Goal: Transaction & Acquisition: Book appointment/travel/reservation

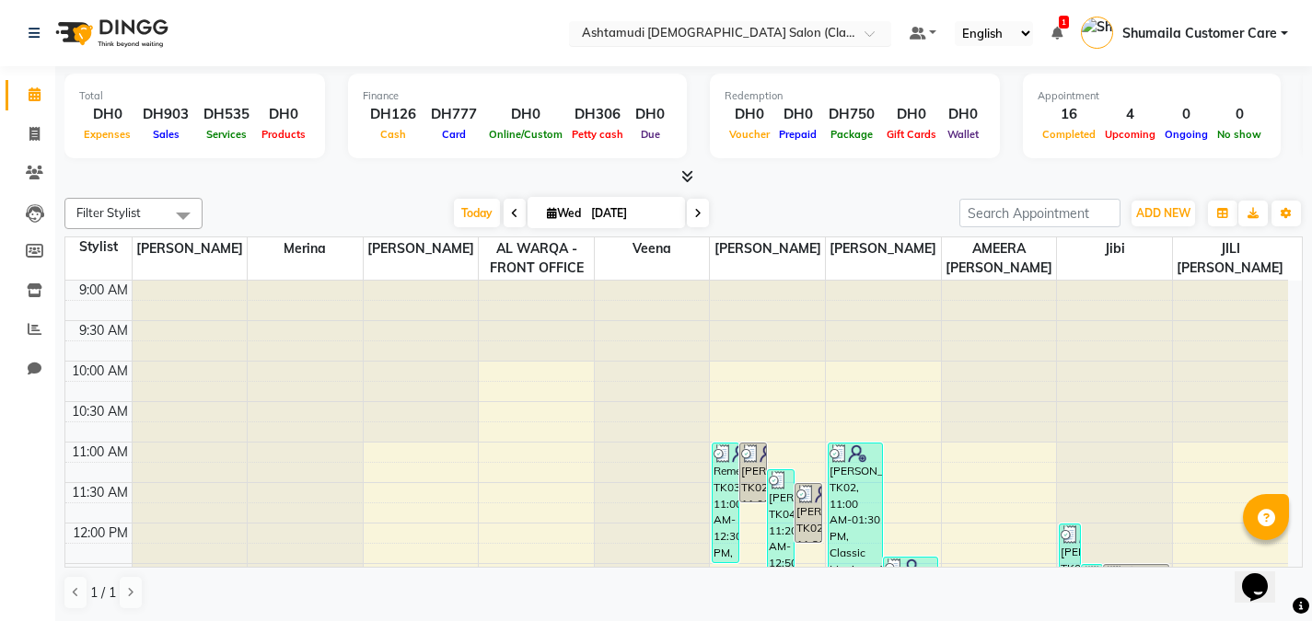
click at [743, 29] on input "text" at bounding box center [711, 35] width 267 height 18
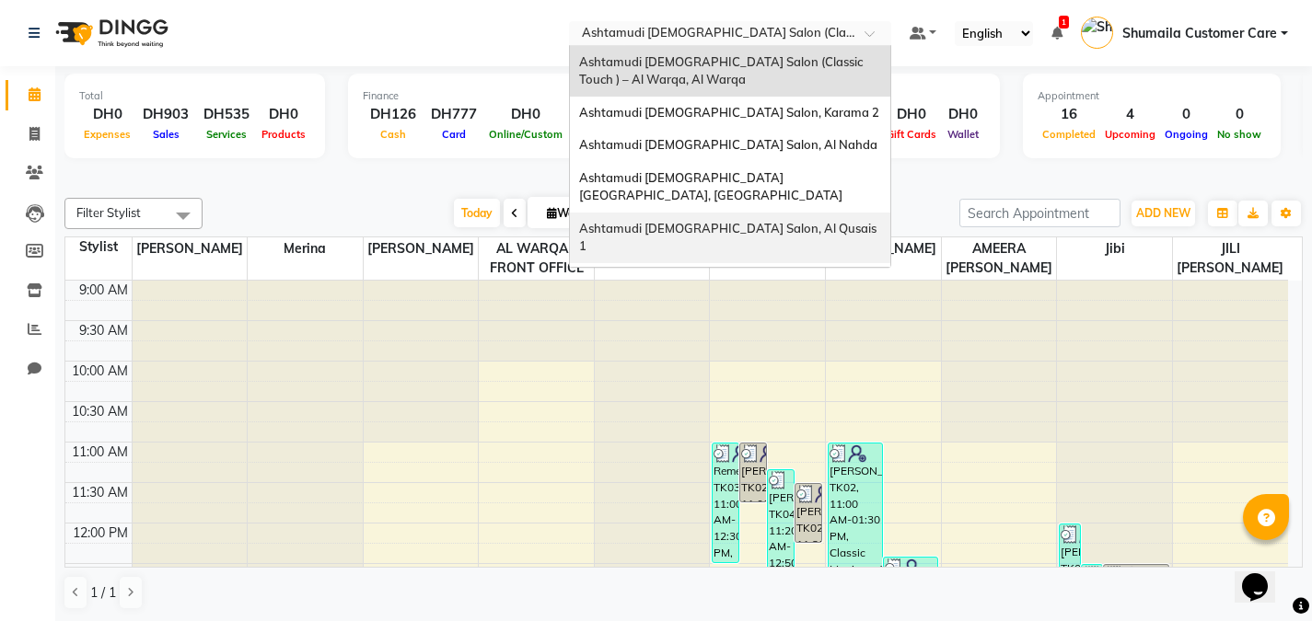
click at [680, 213] on div "Ashtamudi [DEMOGRAPHIC_DATA] Salon, Al Qusais 1" at bounding box center [730, 238] width 320 height 51
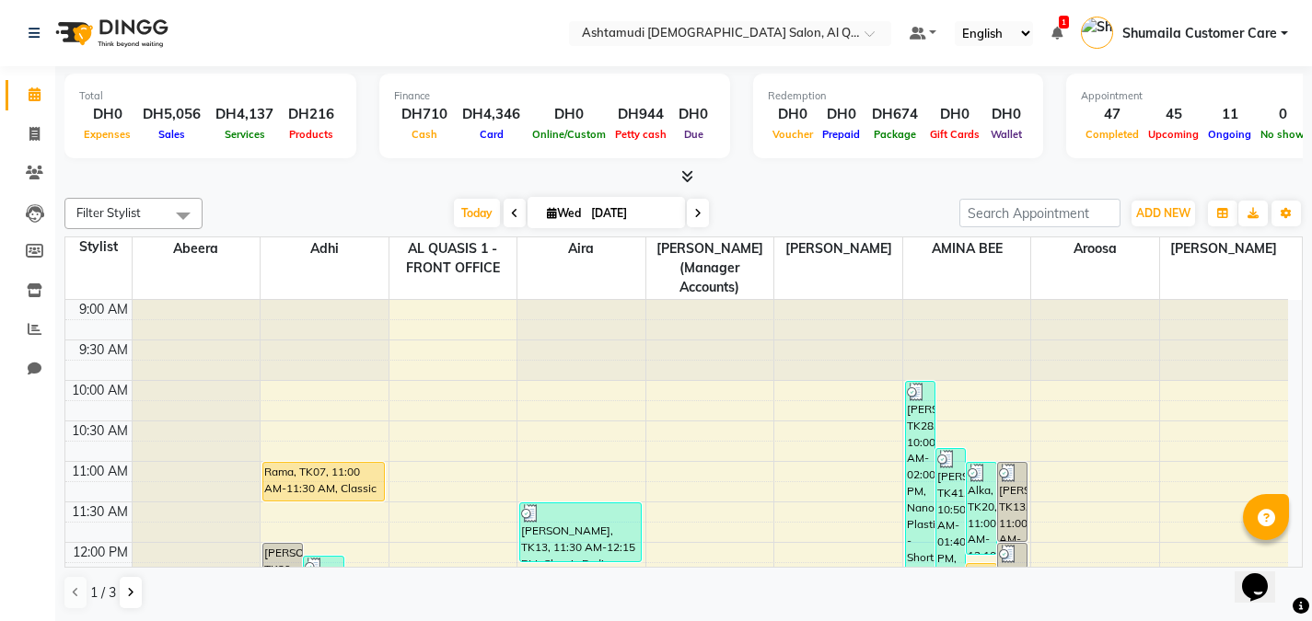
click at [690, 213] on span at bounding box center [698, 213] width 22 height 29
type input "04-09-2025"
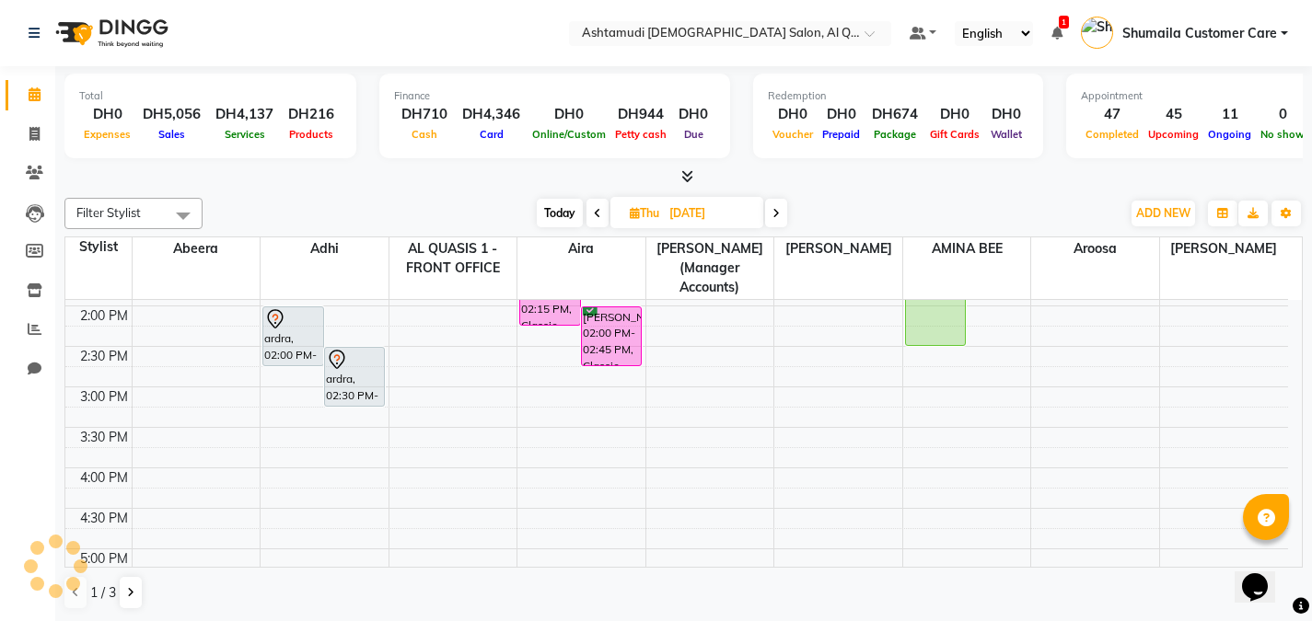
scroll to position [397, 0]
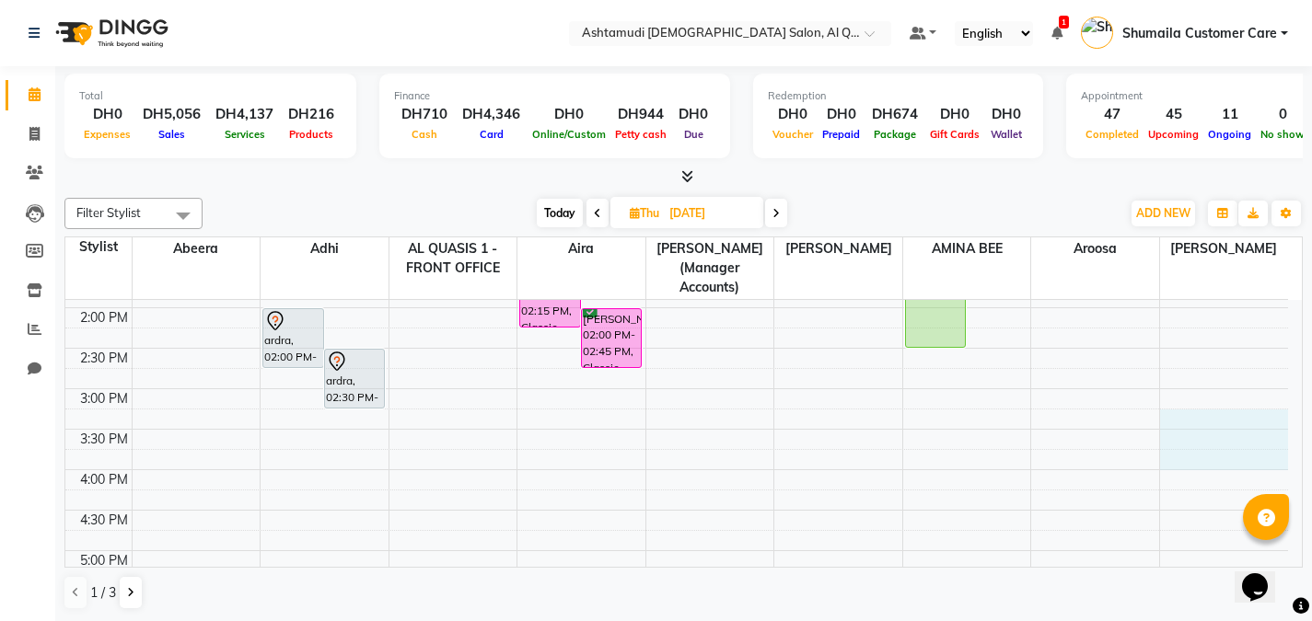
drag, startPoint x: 1274, startPoint y: 402, endPoint x: 1274, endPoint y: 431, distance: 28.5
click at [1274, 438] on div "9:00 AM 9:30 AM 10:00 AM 10:30 AM 11:00 AM 11:30 AM 12:00 PM 12:30 PM 1:00 PM 1…" at bounding box center [676, 469] width 1222 height 1133
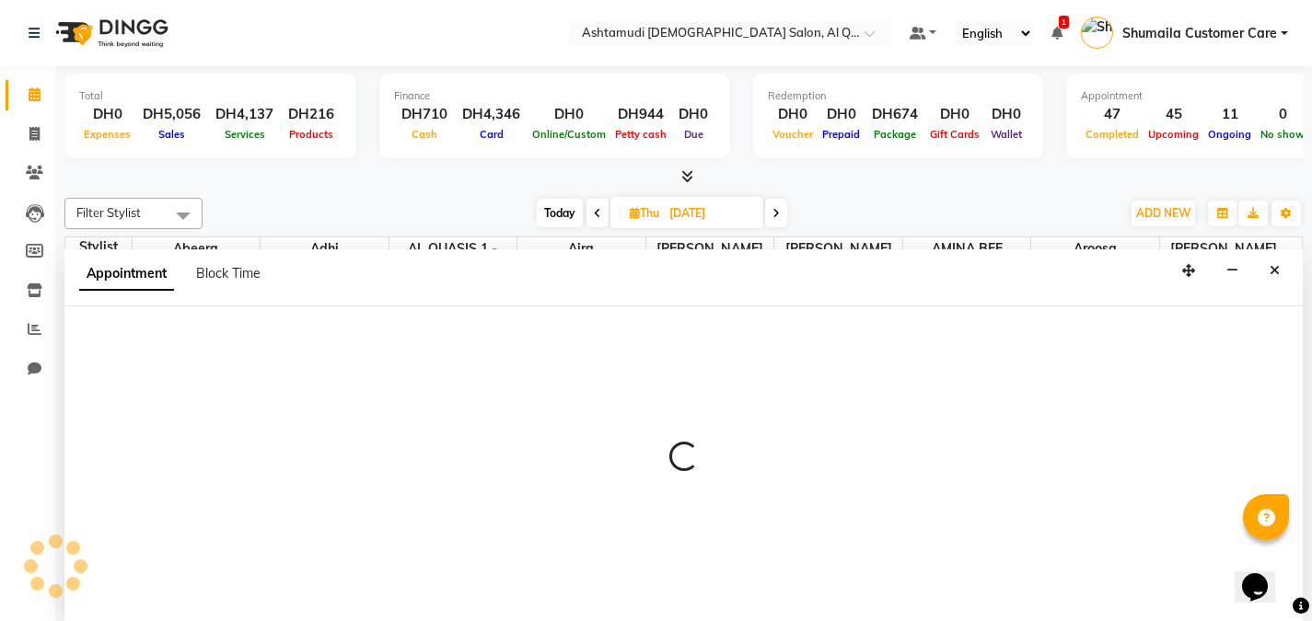
scroll to position [1, 0]
select select "90230"
select select "tentative"
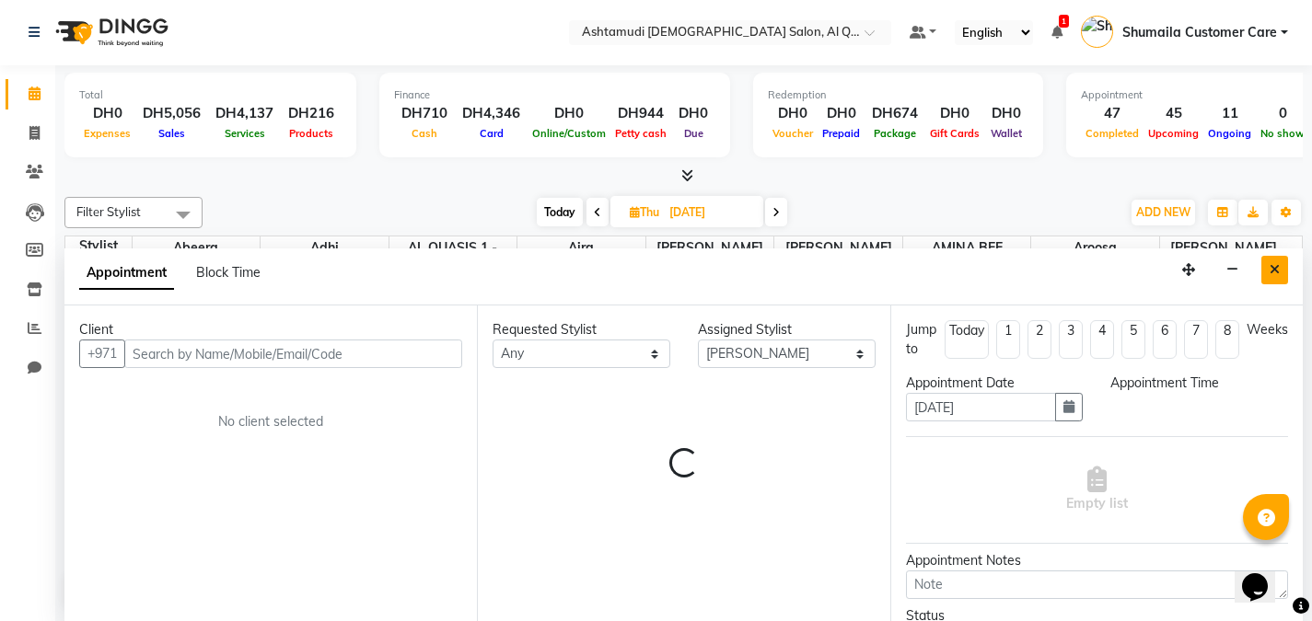
click at [1269, 275] on icon "Close" at bounding box center [1274, 269] width 10 height 13
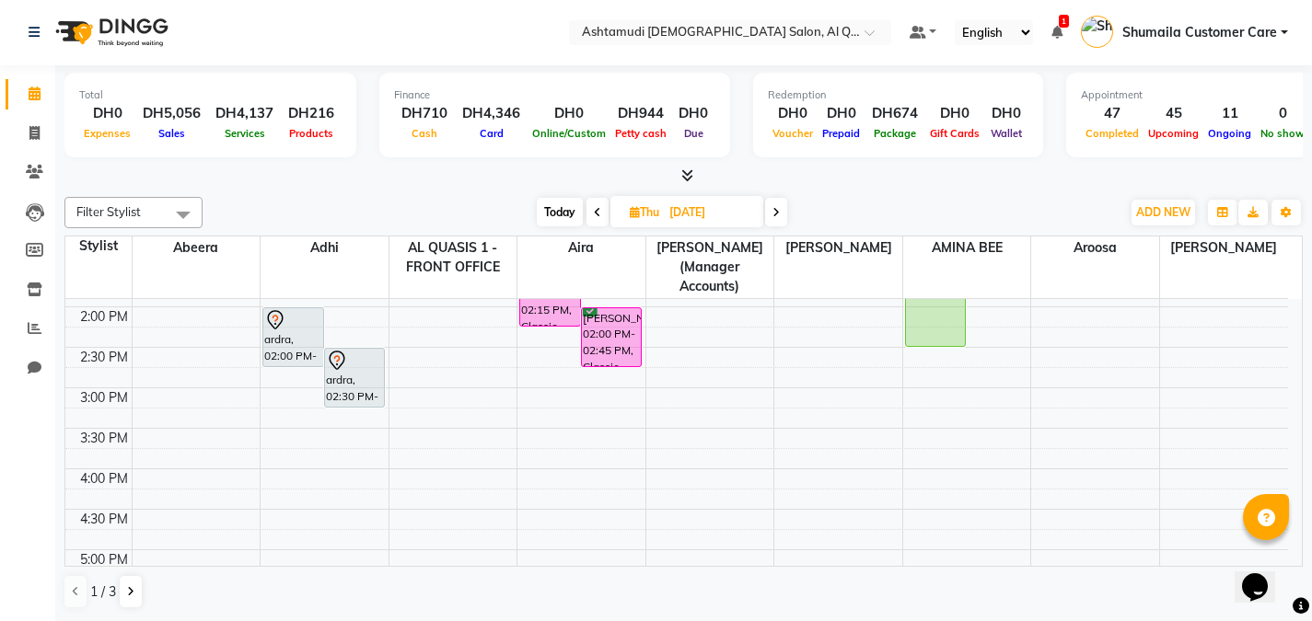
drag, startPoint x: 1287, startPoint y: 425, endPoint x: 1289, endPoint y: 450, distance: 24.9
click at [1289, 450] on div "9:00 AM 9:30 AM 10:00 AM 10:30 AM 11:00 AM 11:30 AM 12:00 PM 12:30 PM 1:00 PM 1…" at bounding box center [683, 433] width 1236 height 268
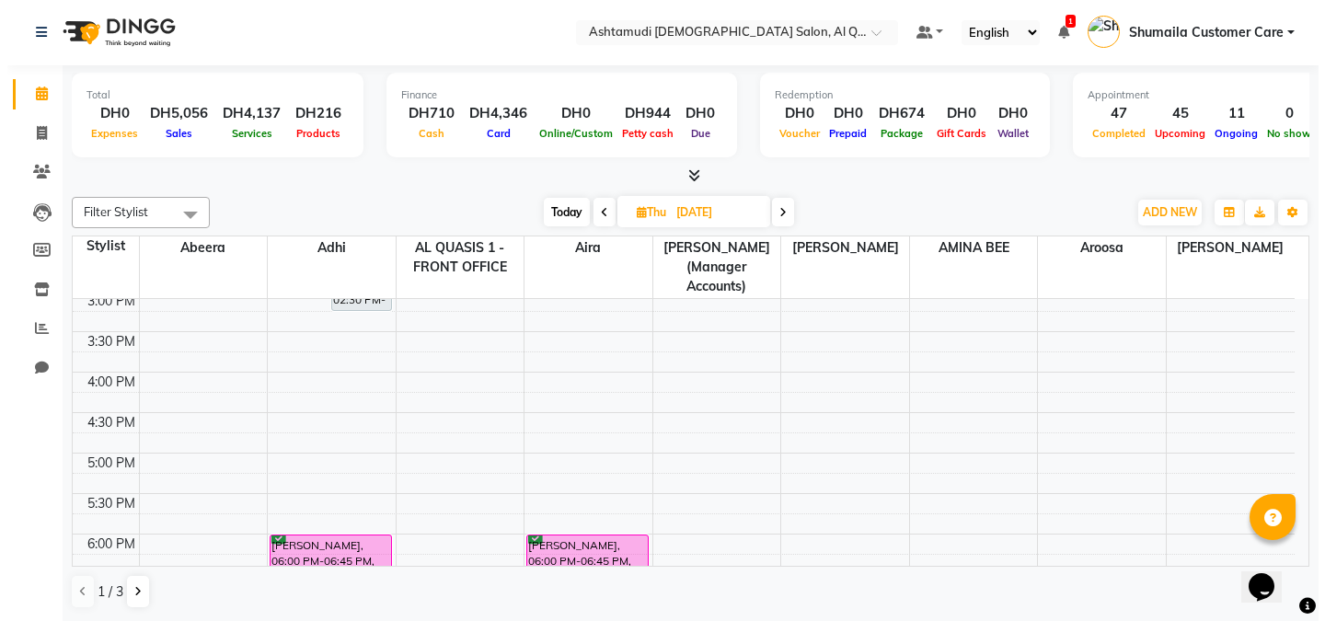
scroll to position [463, 0]
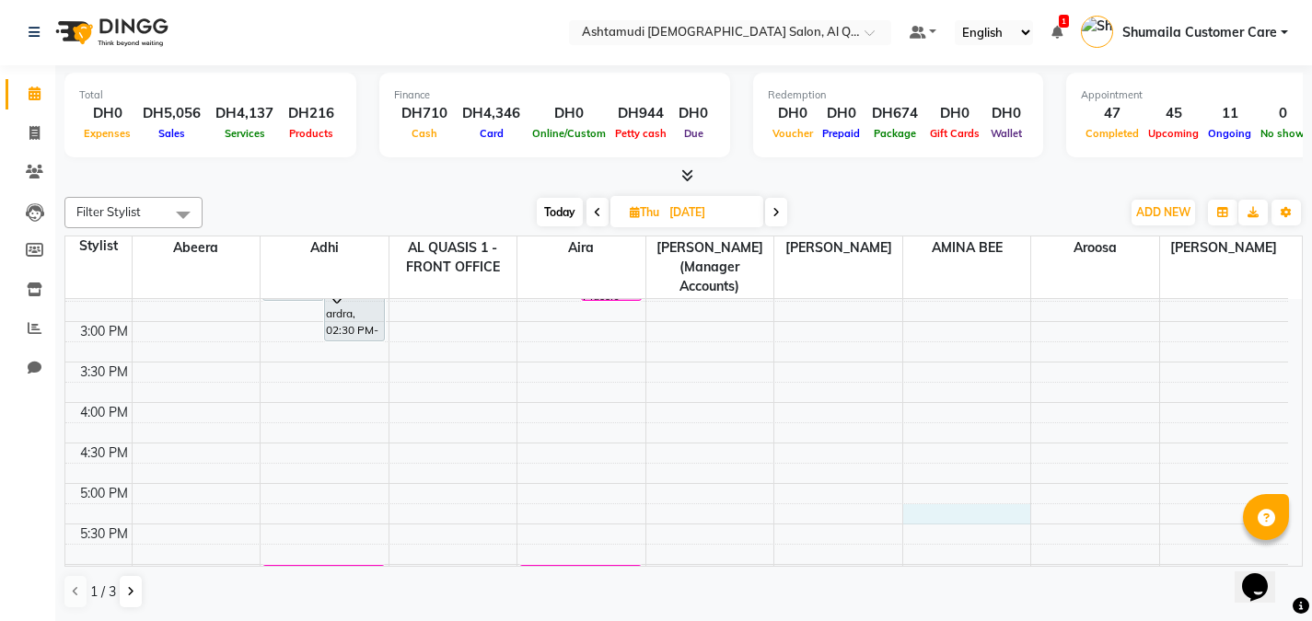
click at [943, 490] on div "9:00 AM 9:30 AM 10:00 AM 10:30 AM 11:00 AM 11:30 AM 12:00 PM 12:30 PM 1:00 PM 1…" at bounding box center [676, 402] width 1222 height 1133
select select "87645"
select select "tentative"
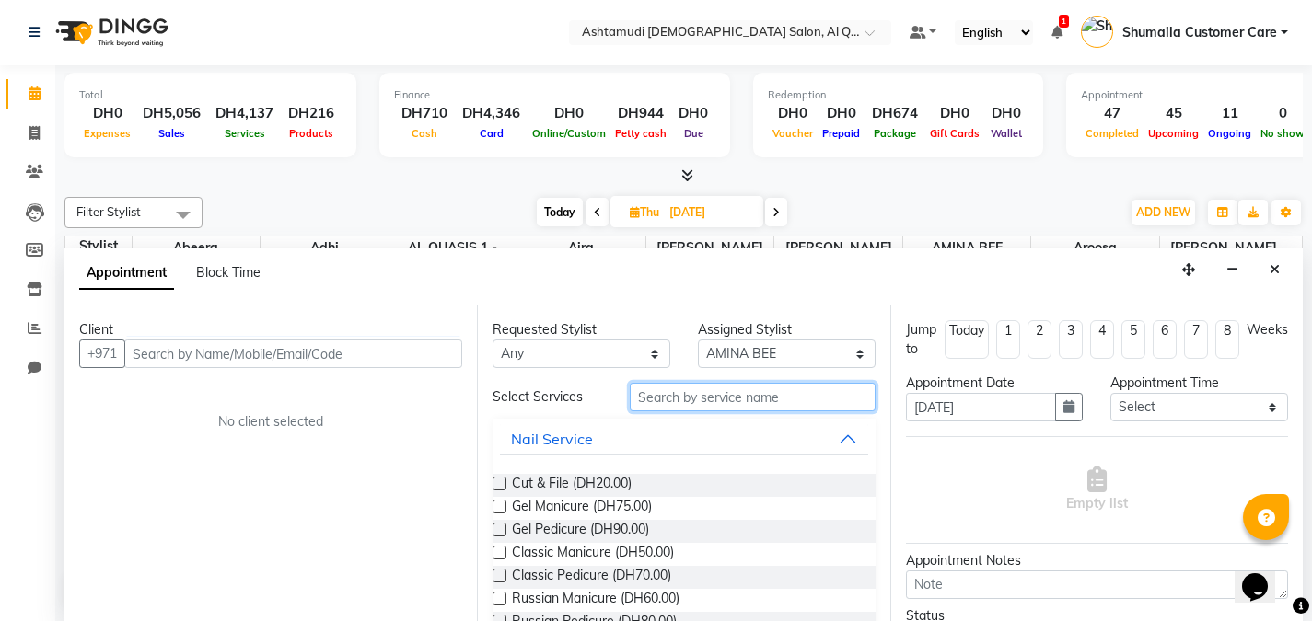
click at [679, 399] on input "text" at bounding box center [753, 397] width 246 height 29
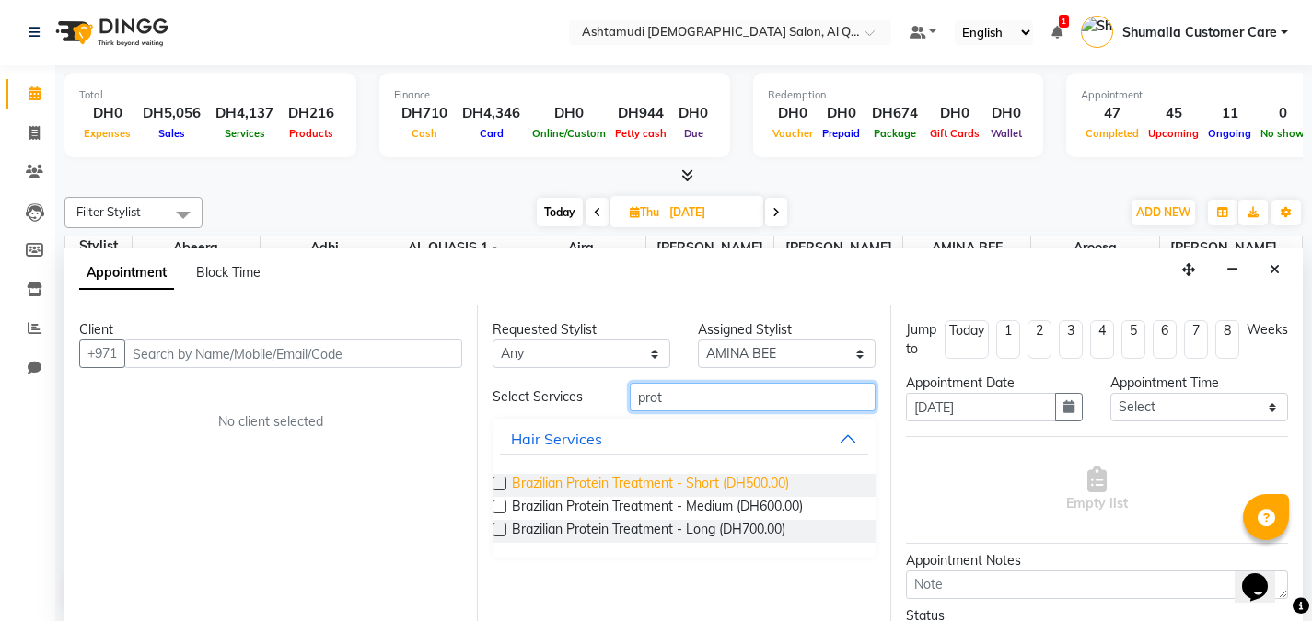
type input "prot"
click at [616, 485] on span "Brazilian Protein Treatment - Short (DH500.00)" at bounding box center [650, 485] width 277 height 23
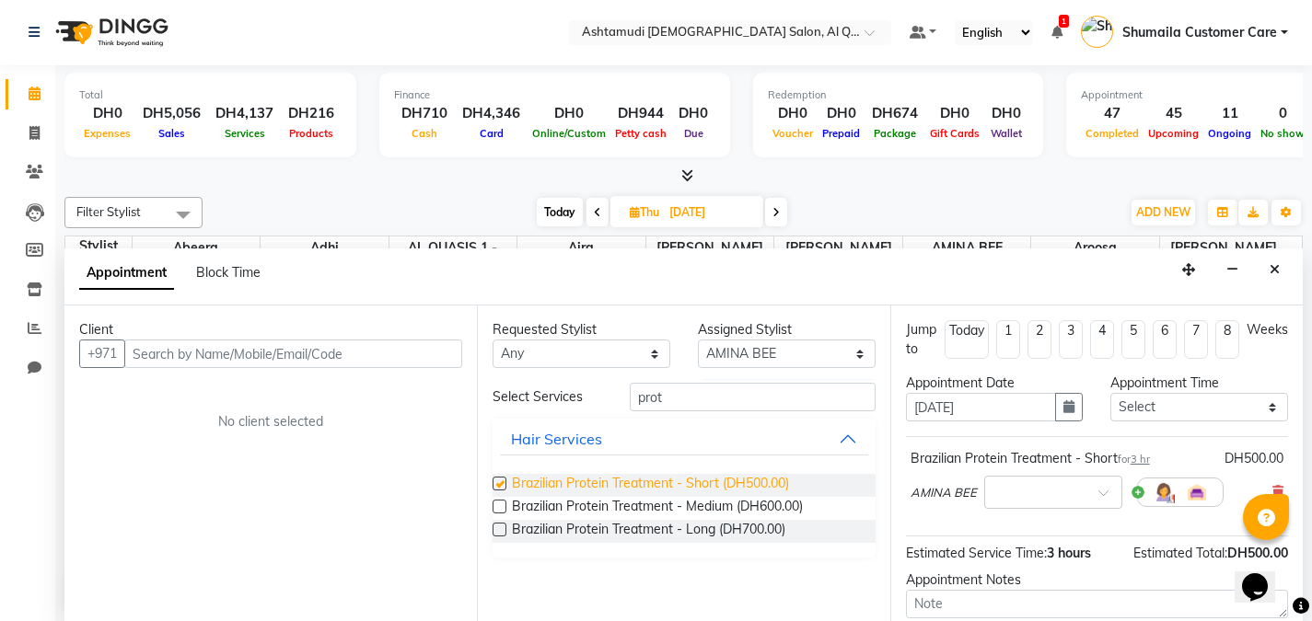
checkbox input "false"
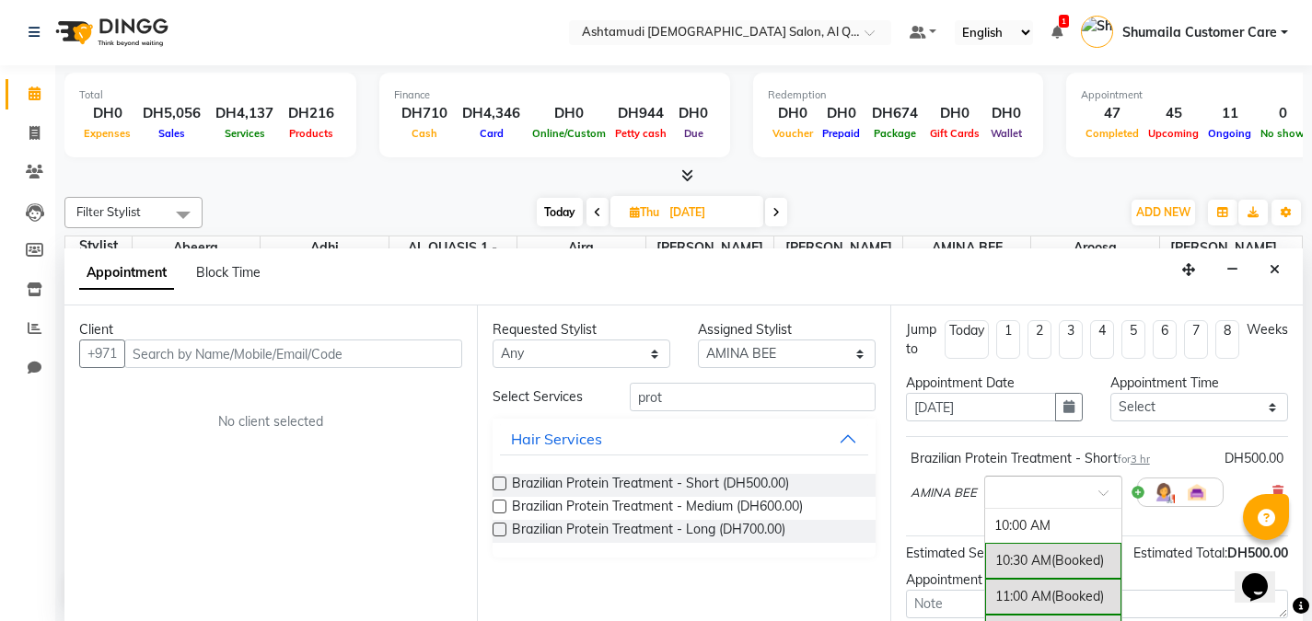
click at [1093, 494] on div at bounding box center [1053, 490] width 136 height 19
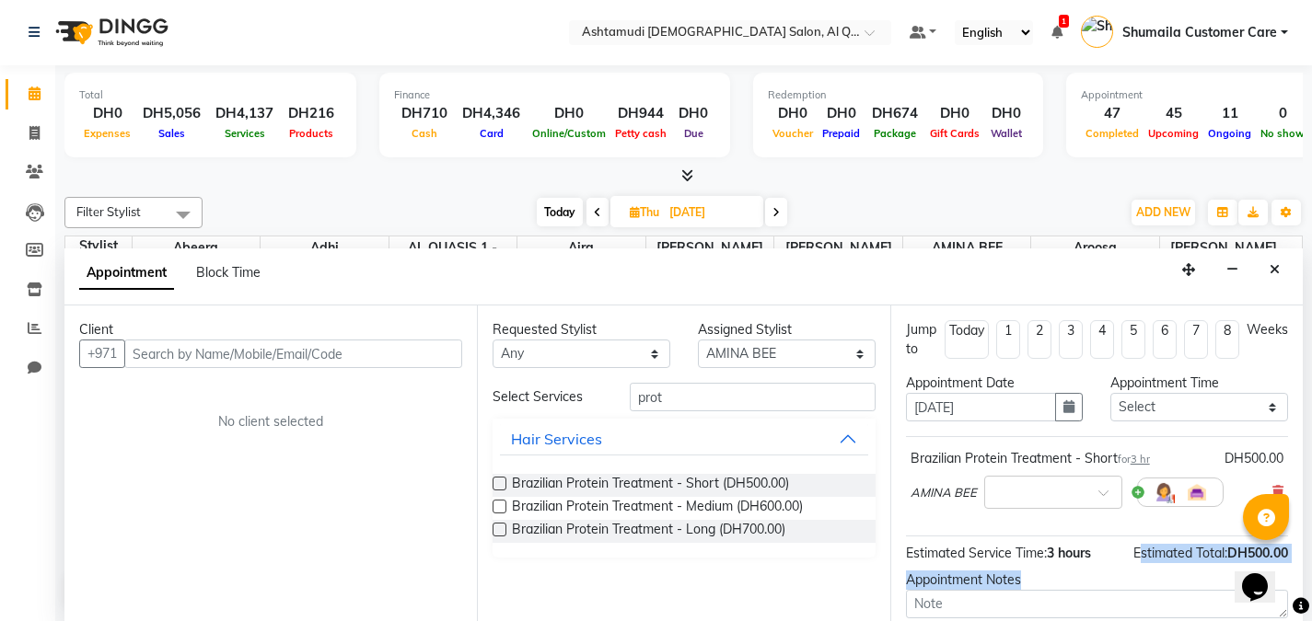
drag, startPoint x: 1120, startPoint y: 549, endPoint x: 1113, endPoint y: 584, distance: 35.7
click at [1113, 584] on div "Jump to Today 1 2 3 4 5 6 7 8 Weeks Appointment Date 04-09-2025 Appointment Tim…" at bounding box center [1096, 464] width 412 height 316
click at [1072, 494] on input "text" at bounding box center [1034, 490] width 81 height 19
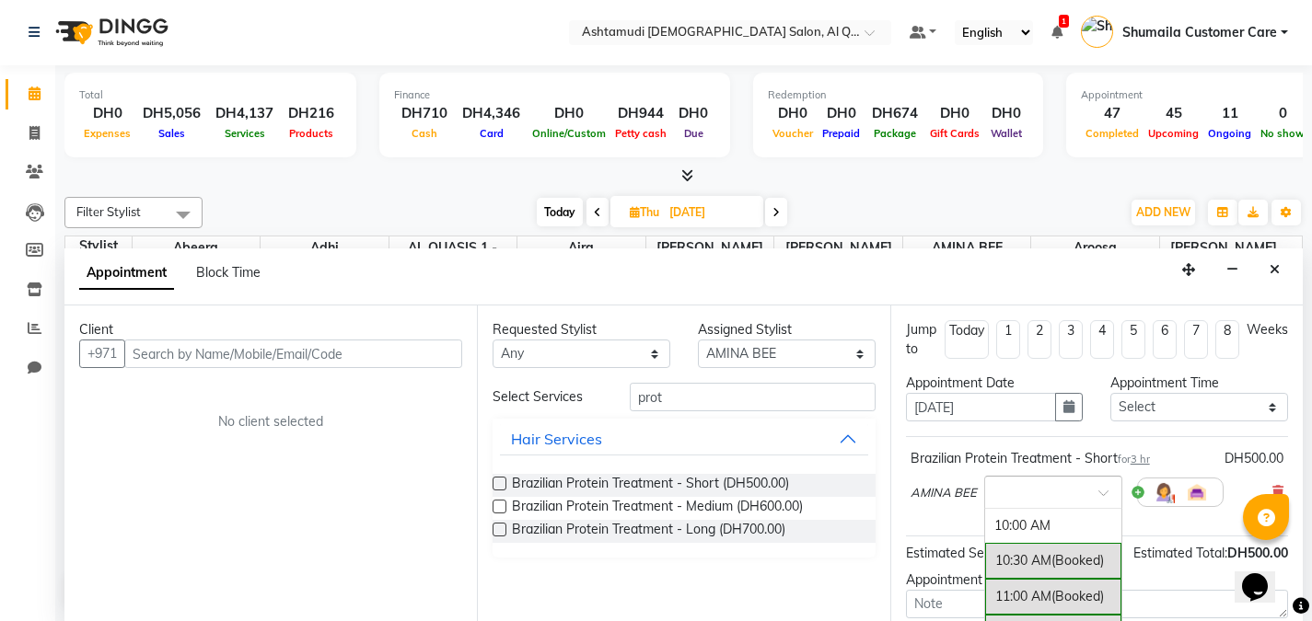
type input "5"
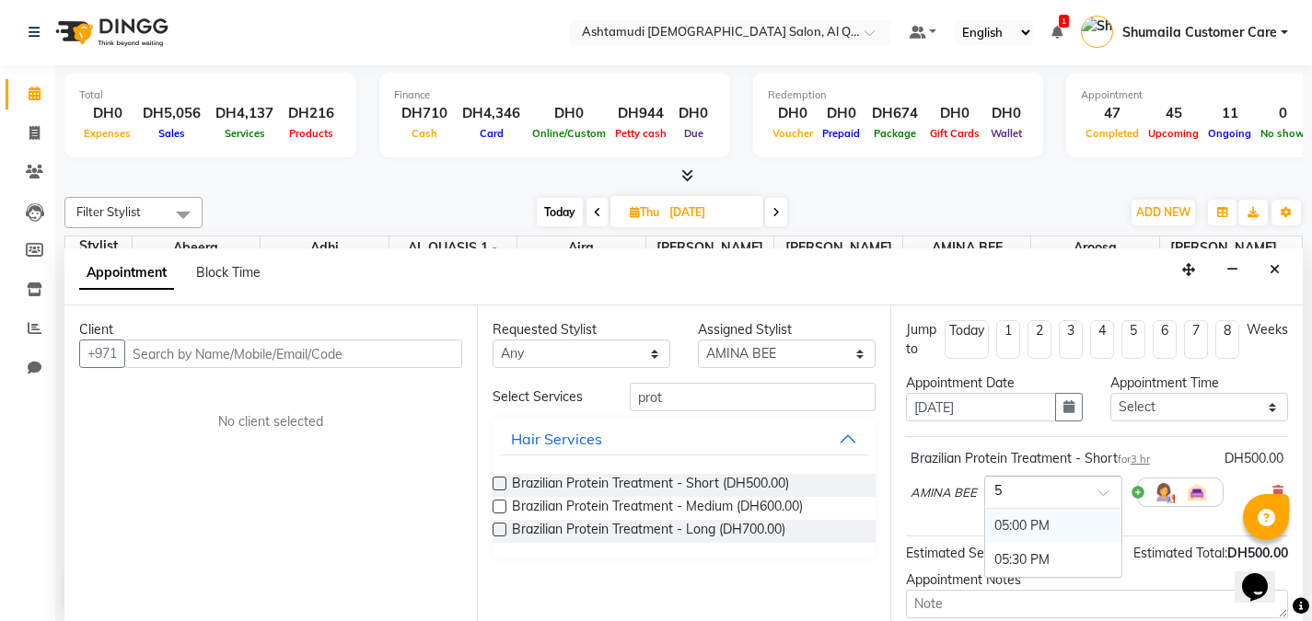
click at [1051, 516] on div "05:00 PM" at bounding box center [1053, 526] width 136 height 34
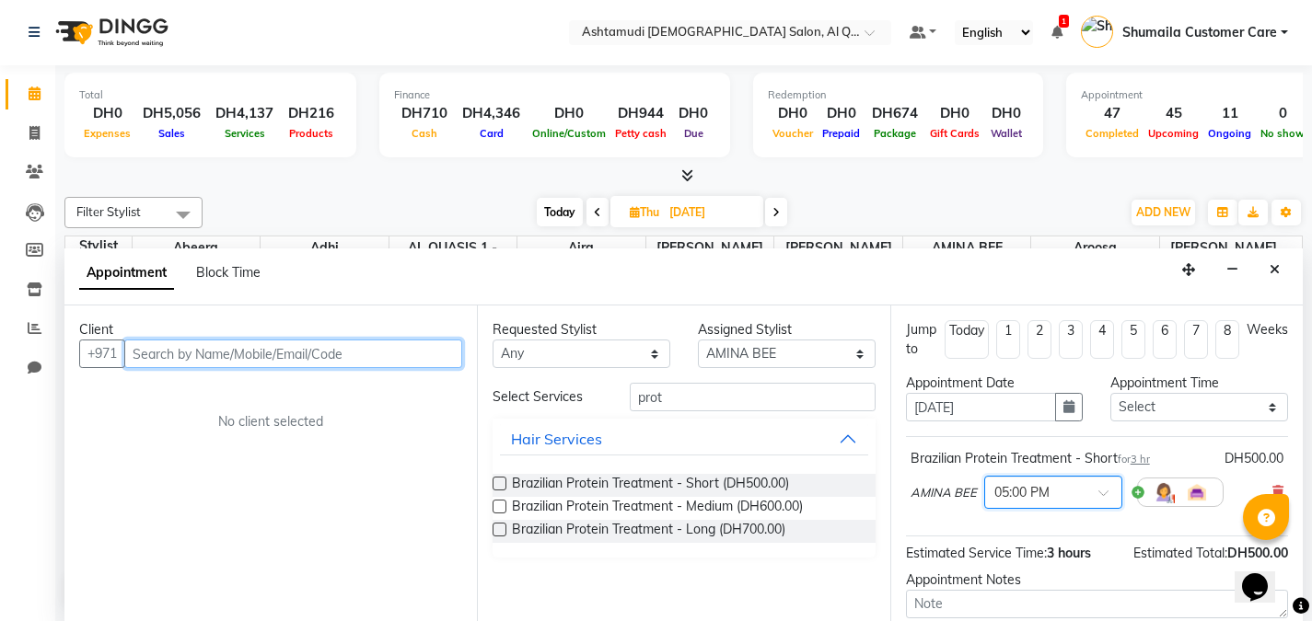
click at [204, 344] on input "text" at bounding box center [293, 354] width 338 height 29
type input "559493238"
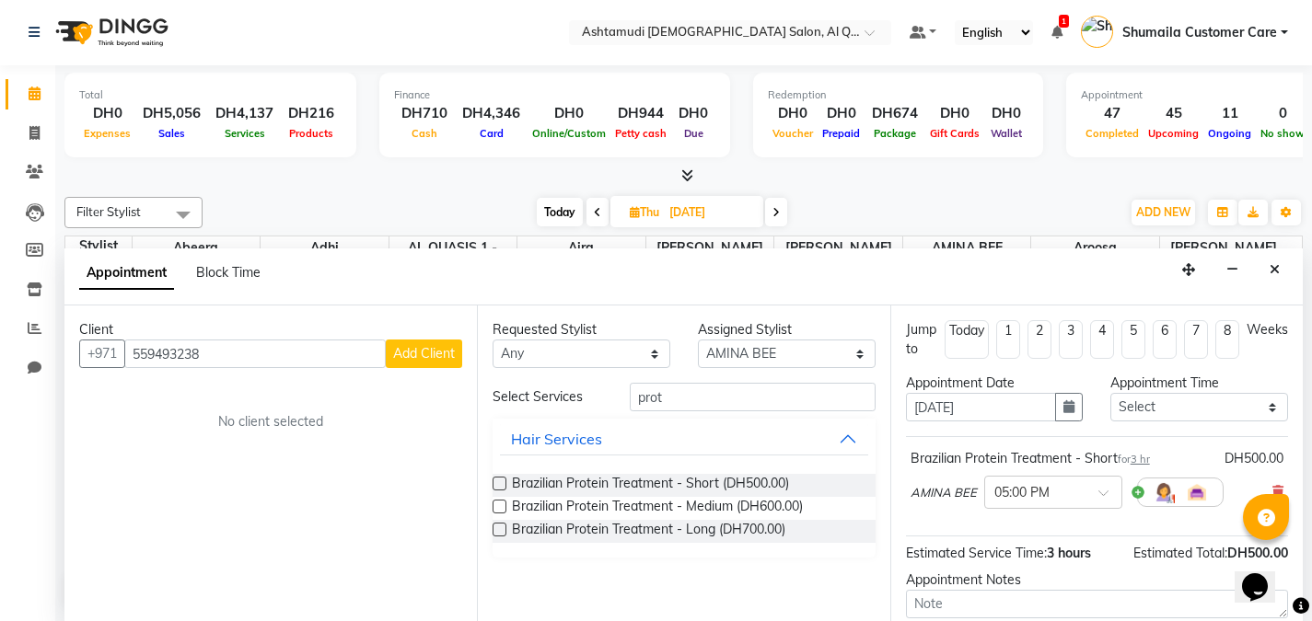
click at [418, 355] on span "Add Client" at bounding box center [424, 353] width 62 height 17
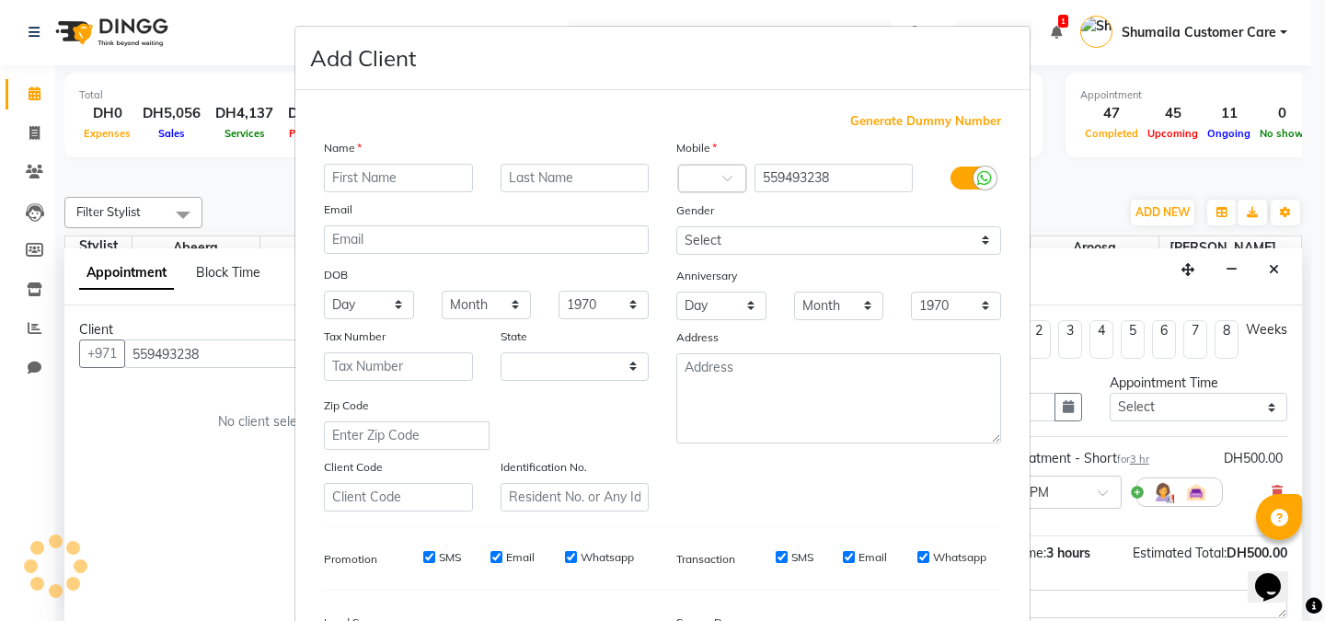
select select "3798"
click at [421, 179] on input "text" at bounding box center [398, 178] width 149 height 29
type input "Deepthi"
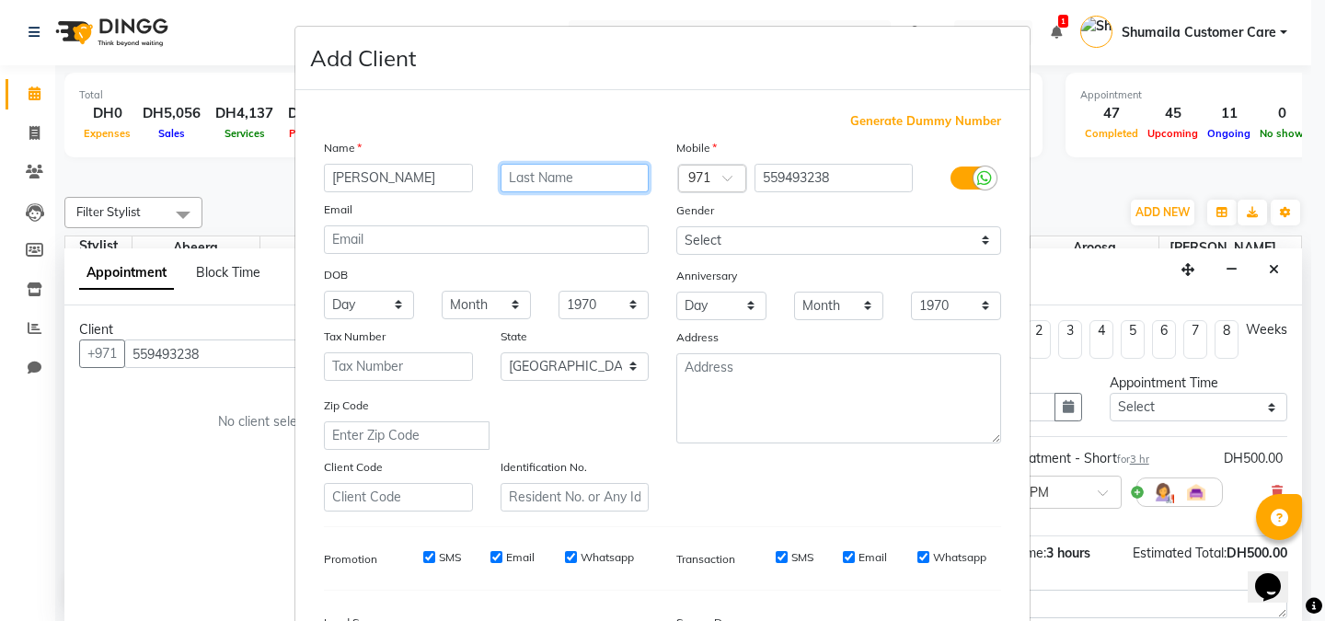
click at [542, 177] on input "text" at bounding box center [575, 178] width 149 height 29
type input "Ms"
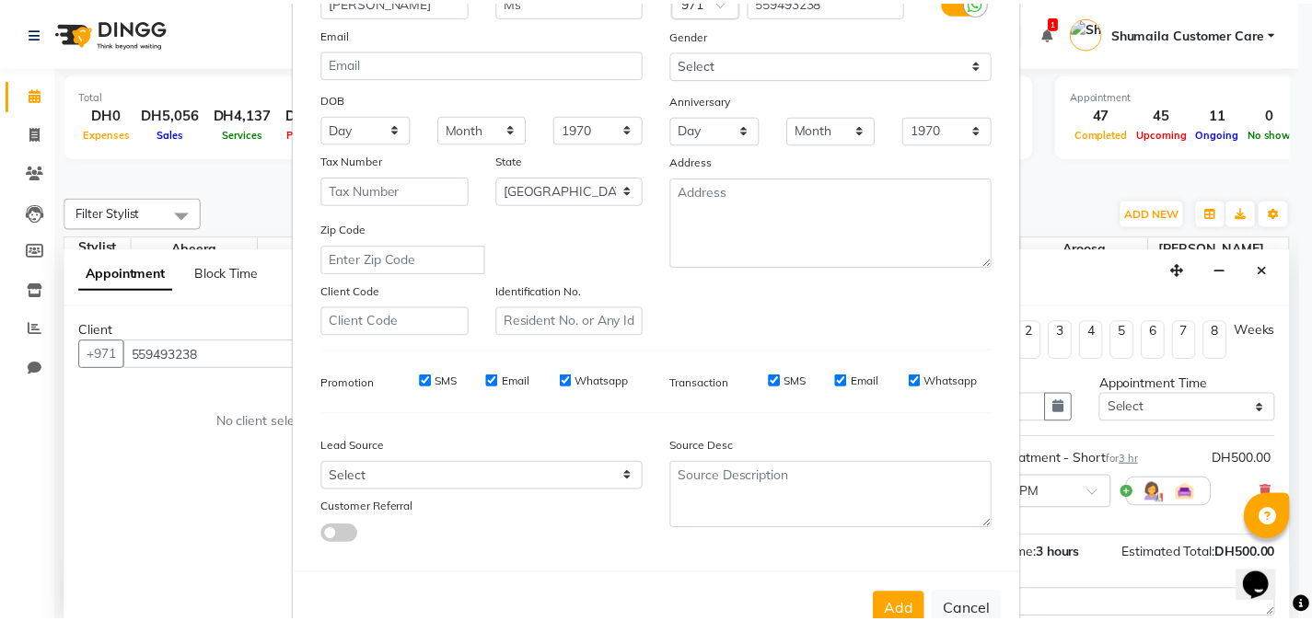
scroll to position [177, 0]
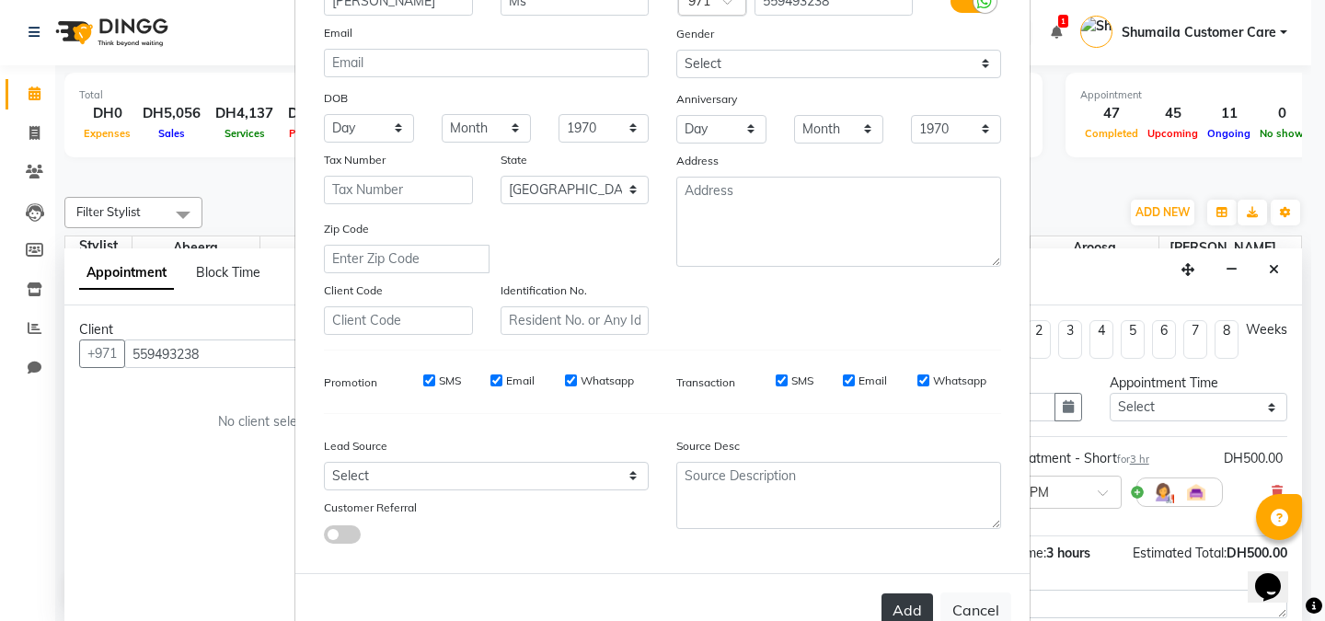
click at [902, 606] on button "Add" at bounding box center [908, 610] width 52 height 33
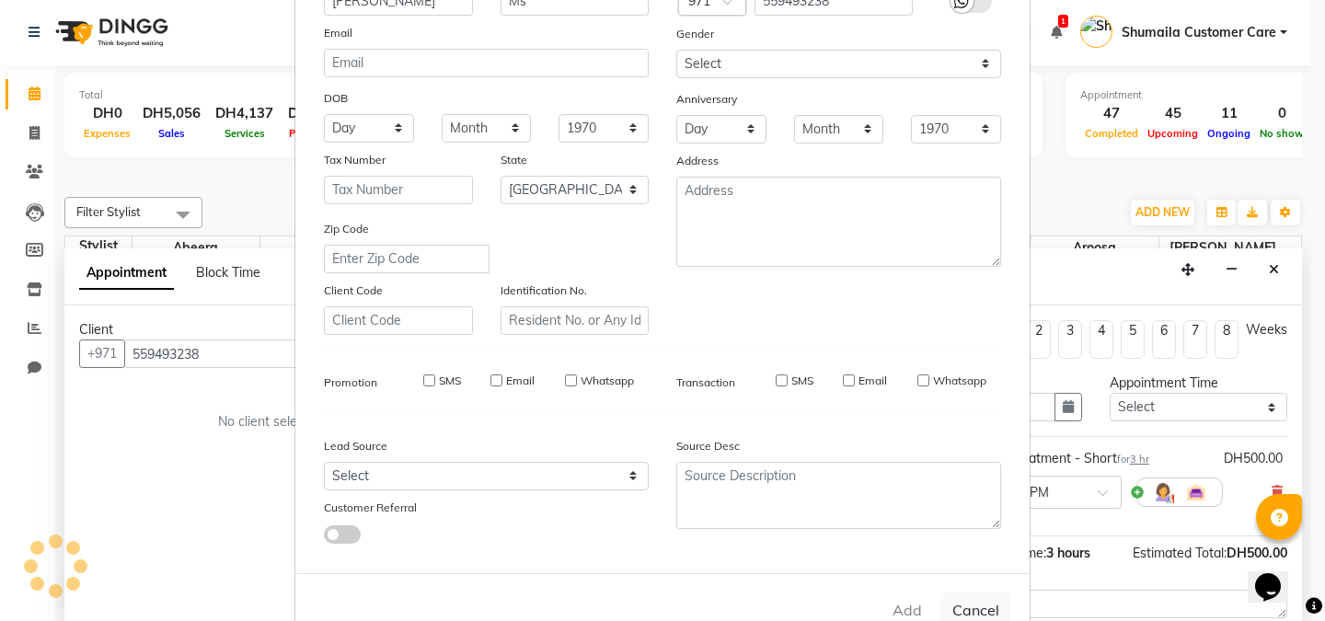
select select
select select "null"
select select
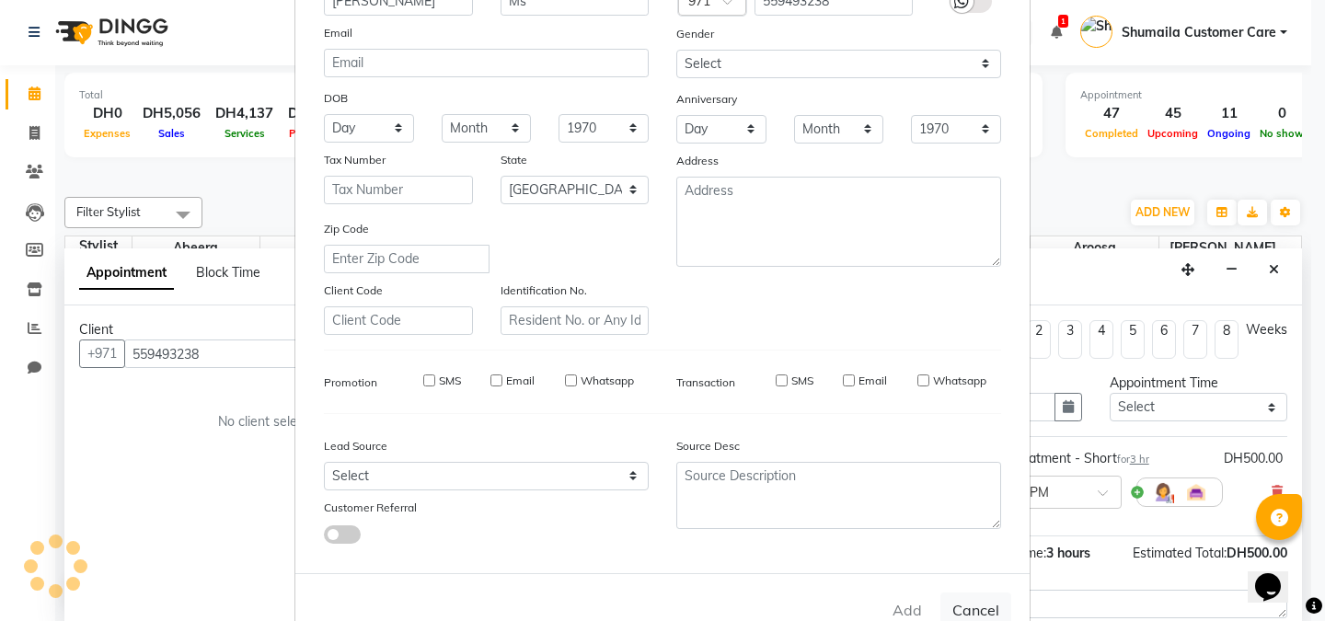
select select
checkbox input "false"
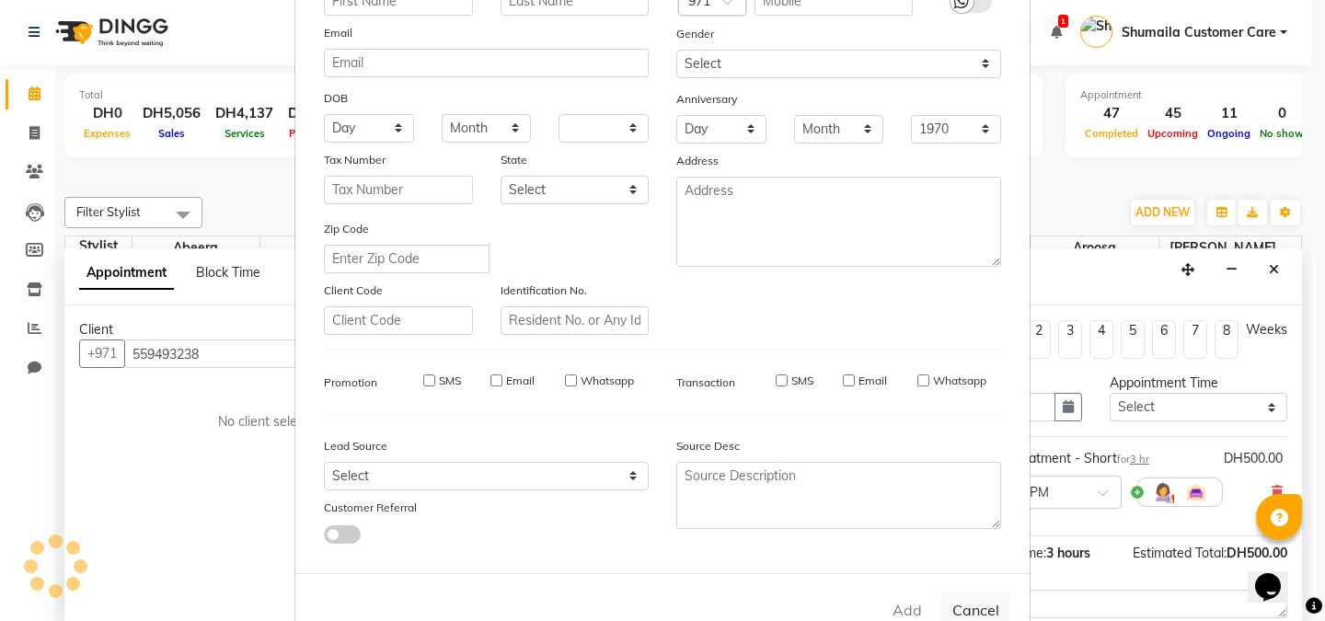
checkbox input "false"
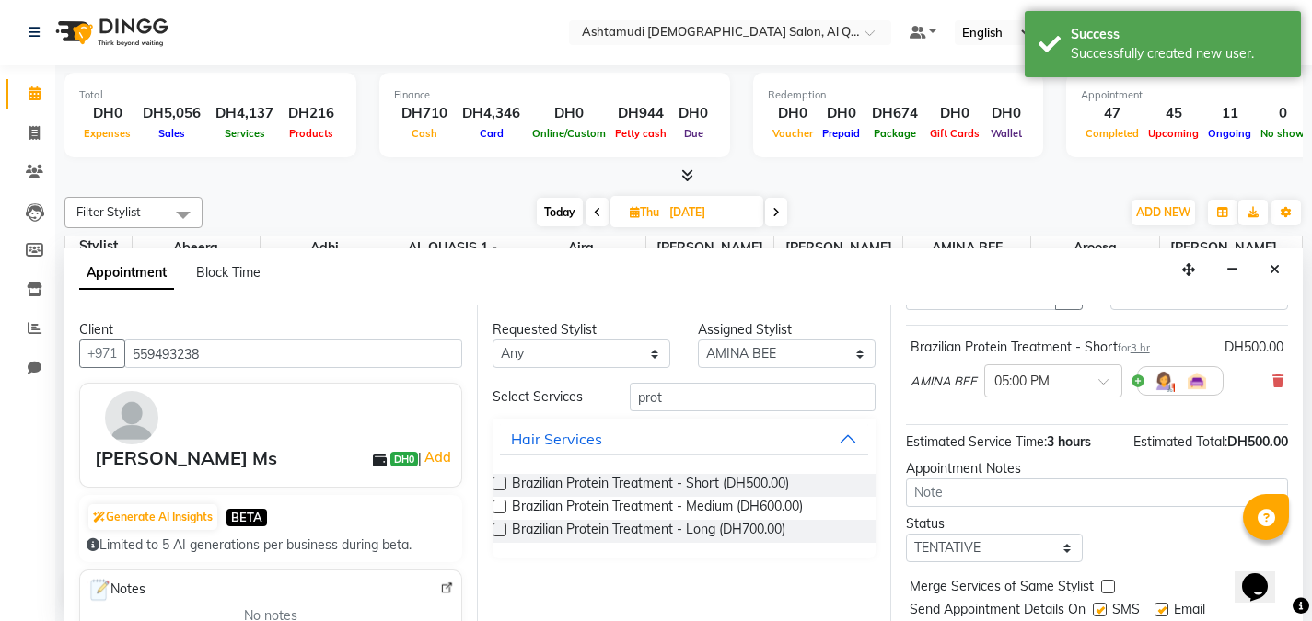
scroll to position [168, 0]
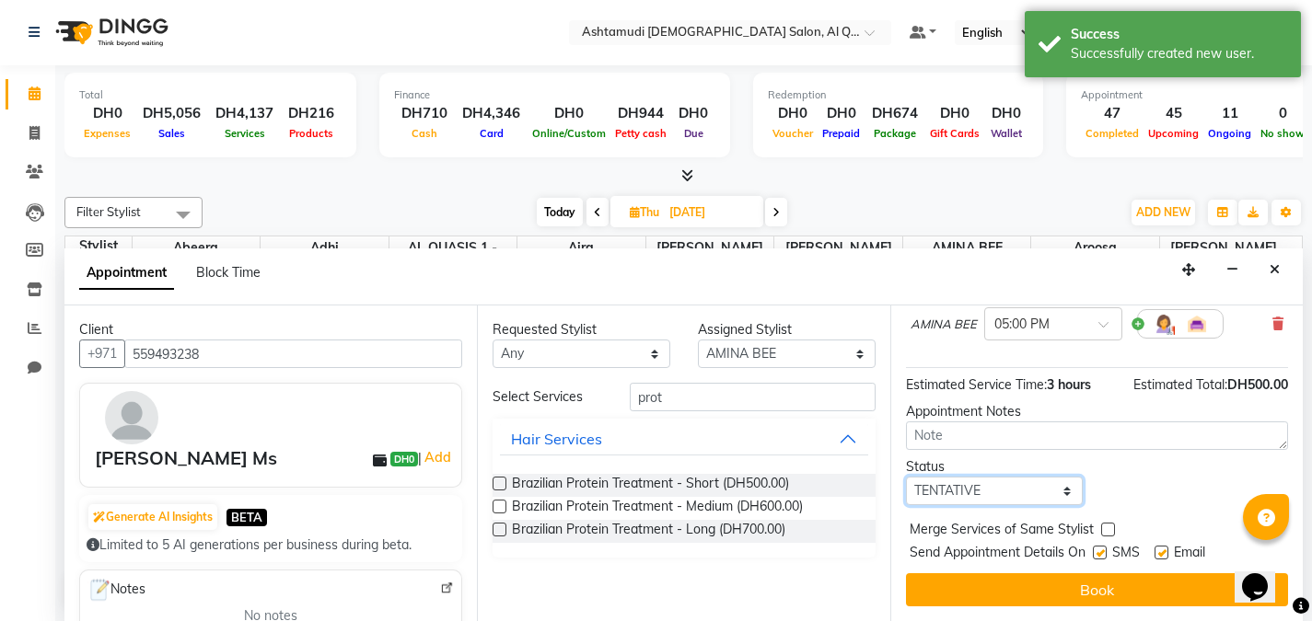
click at [1015, 491] on select "Select TENTATIVE CONFIRM UPCOMING" at bounding box center [995, 491] width 178 height 29
select select "upcoming"
click at [906, 477] on select "Select TENTATIVE CONFIRM UPCOMING" at bounding box center [995, 491] width 178 height 29
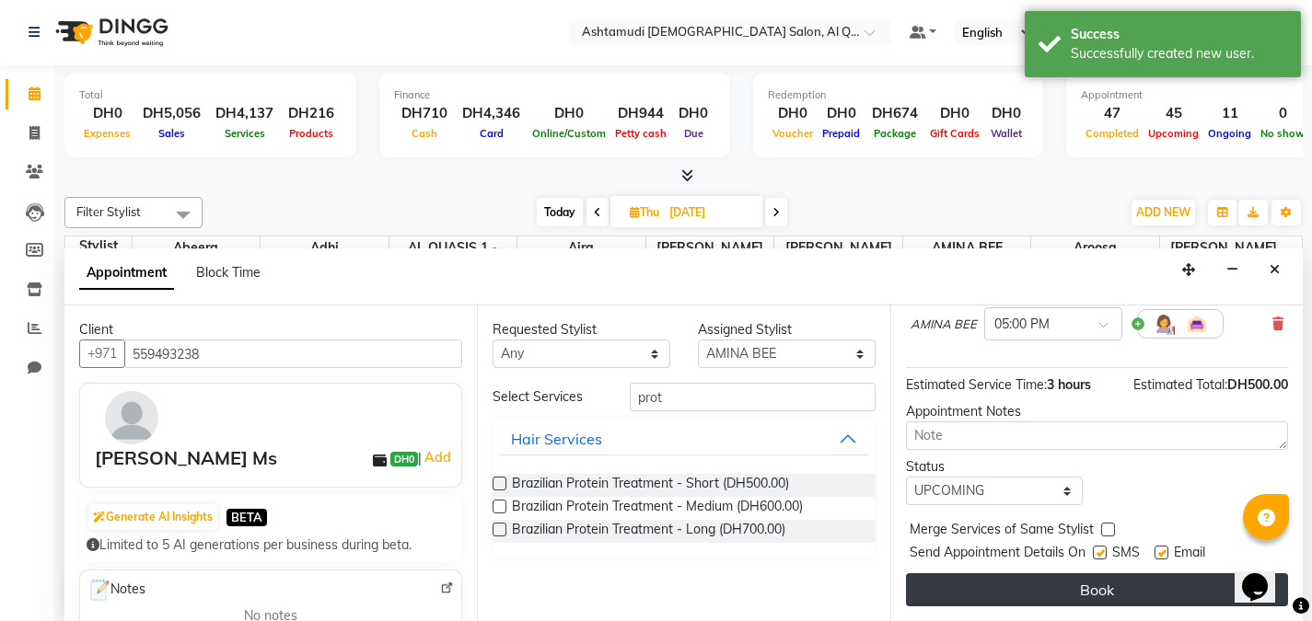
click at [977, 585] on button "Book" at bounding box center [1097, 589] width 382 height 33
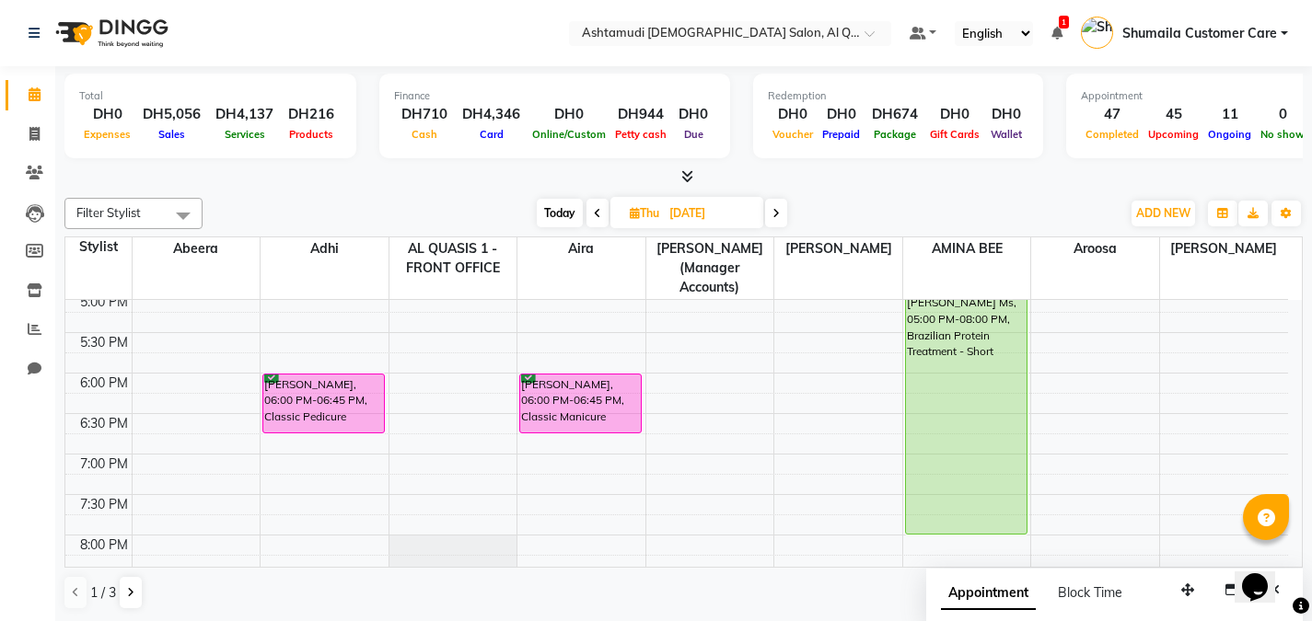
scroll to position [652, 0]
click at [766, 24] on div "× Ashtamudi Ladies Salon, Al Qusais 1" at bounding box center [720, 33] width 277 height 18
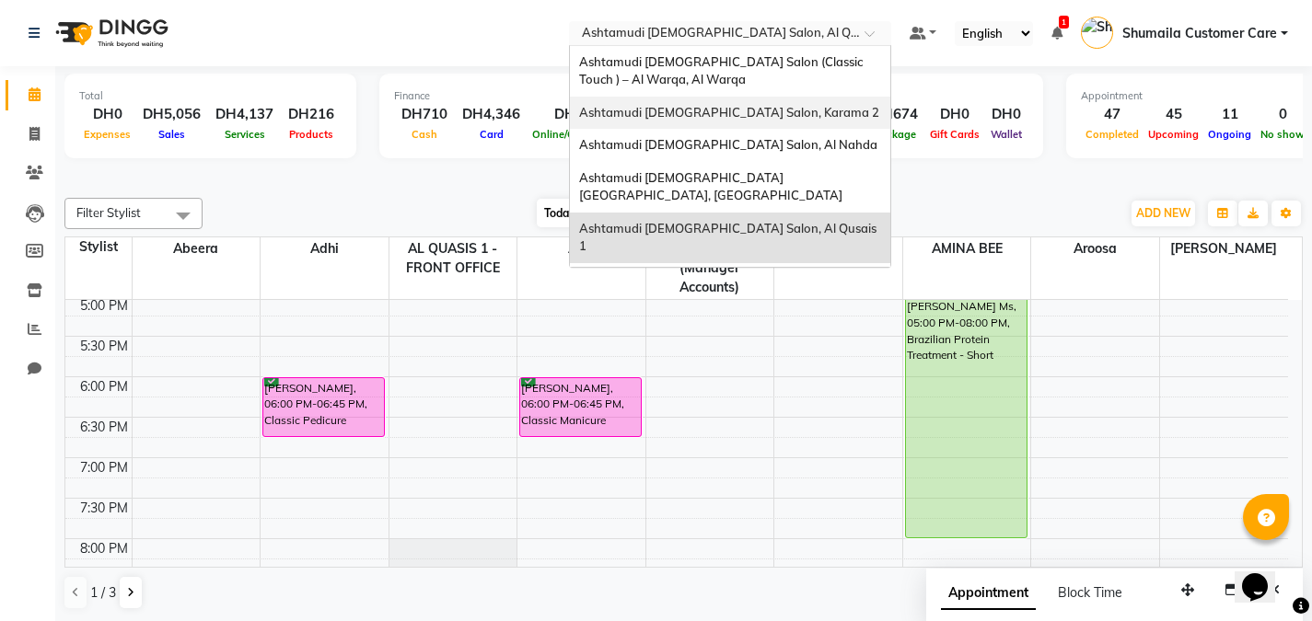
click at [732, 111] on span "Ashtamudi [DEMOGRAPHIC_DATA] Salon, Karama 2" at bounding box center [729, 112] width 300 height 15
